Goal: Transaction & Acquisition: Book appointment/travel/reservation

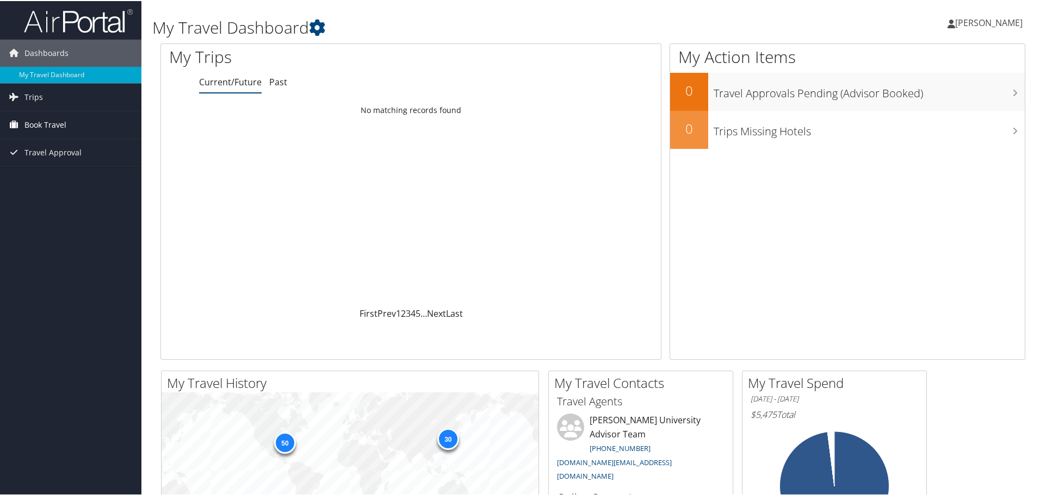
click at [46, 119] on span "Book Travel" at bounding box center [45, 123] width 42 height 27
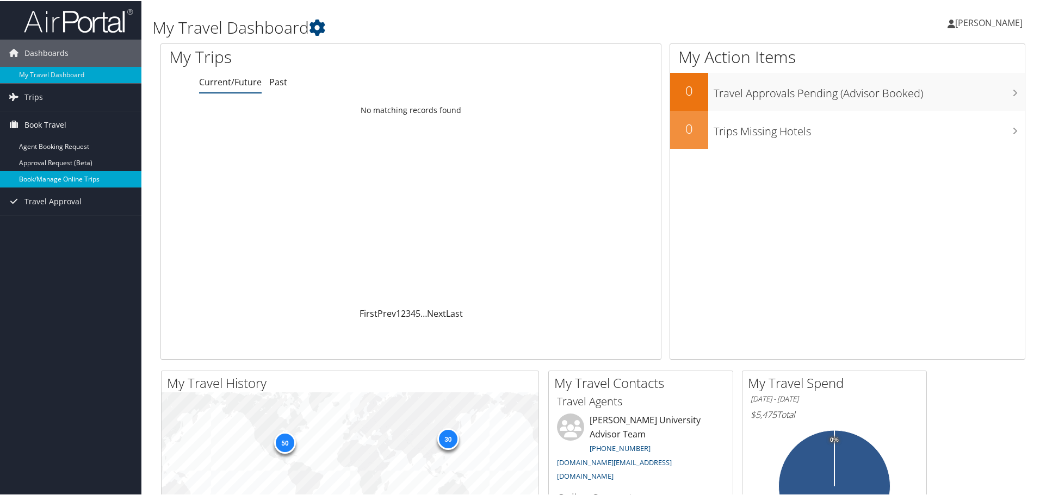
click at [36, 176] on link "Book/Manage Online Trips" at bounding box center [70, 178] width 141 height 16
